Goal: Transaction & Acquisition: Purchase product/service

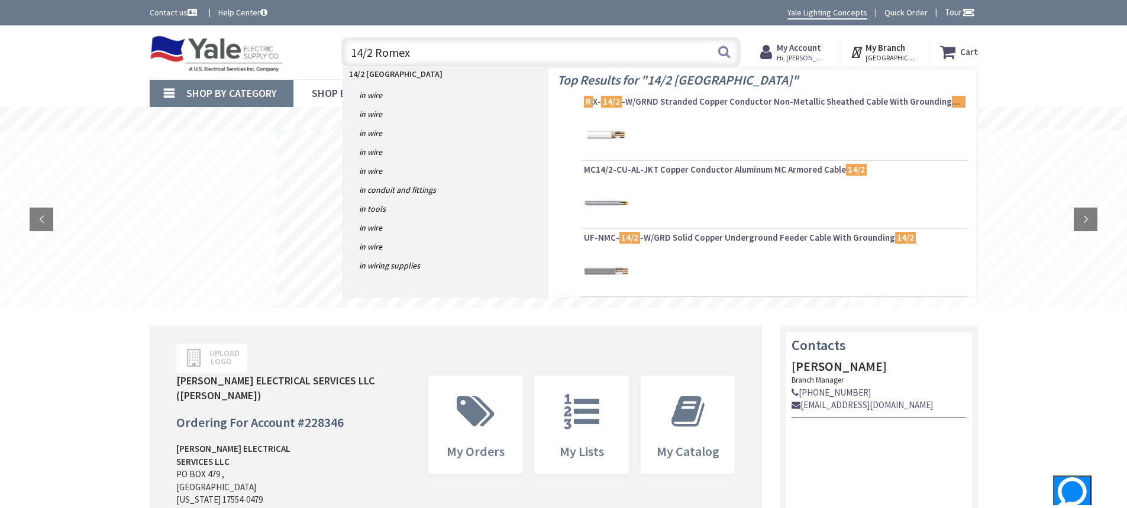
type input "14/2 Romex"
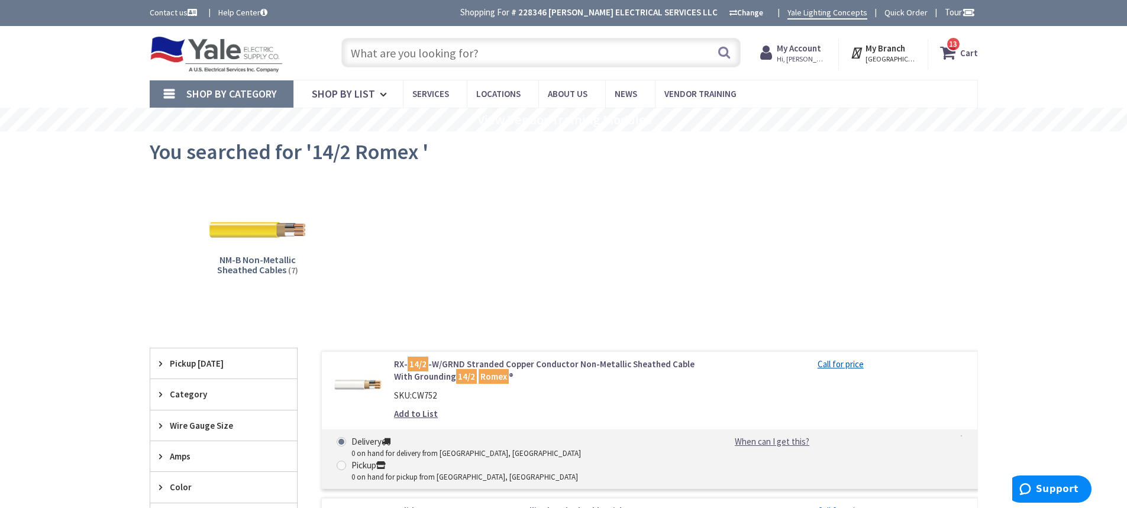
click at [536, 62] on input "text" at bounding box center [540, 53] width 399 height 30
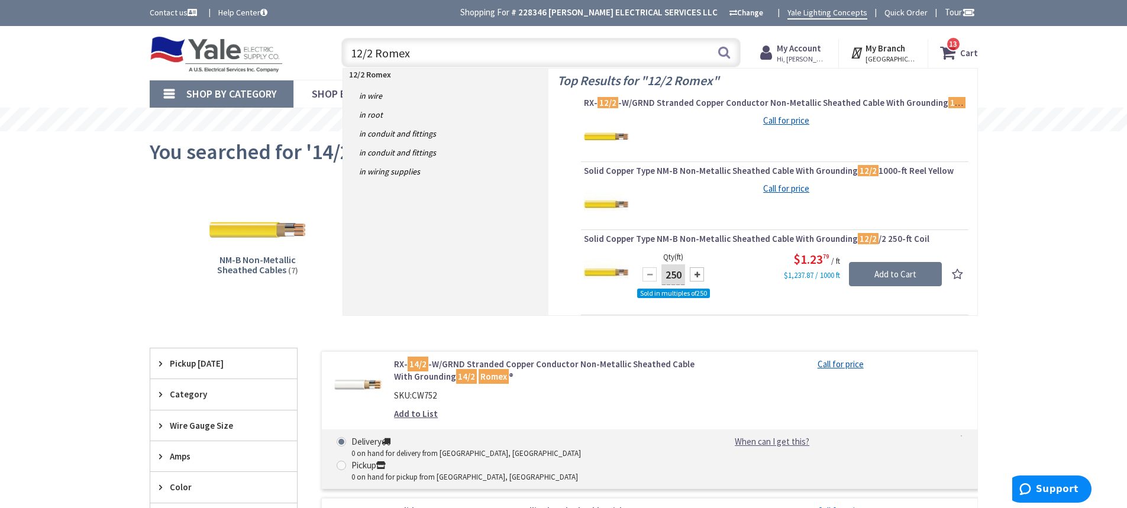
drag, startPoint x: 430, startPoint y: 54, endPoint x: 179, endPoint y: 63, distance: 251.5
click at [149, 64] on div "Toggle Nav 12/2 Romex 12/2 Romex Search 13 13 13 items Cart My Cart 13" at bounding box center [564, 53] width 846 height 40
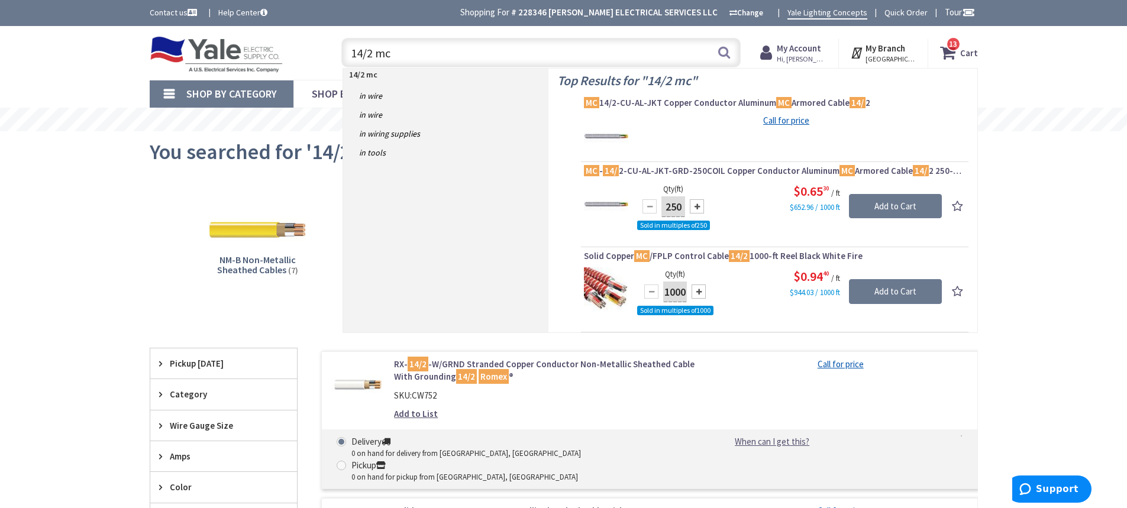
type input "14/2 mc"
